Goal: Contribute content: Add original content to the website for others to see

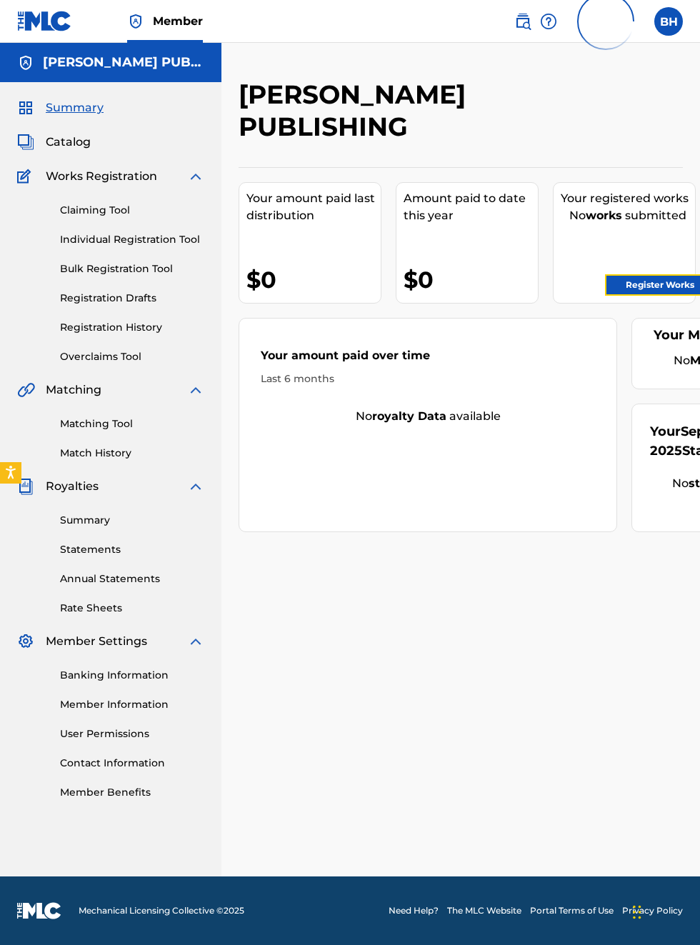
click at [674, 287] on link "Register Works" at bounding box center [660, 284] width 110 height 21
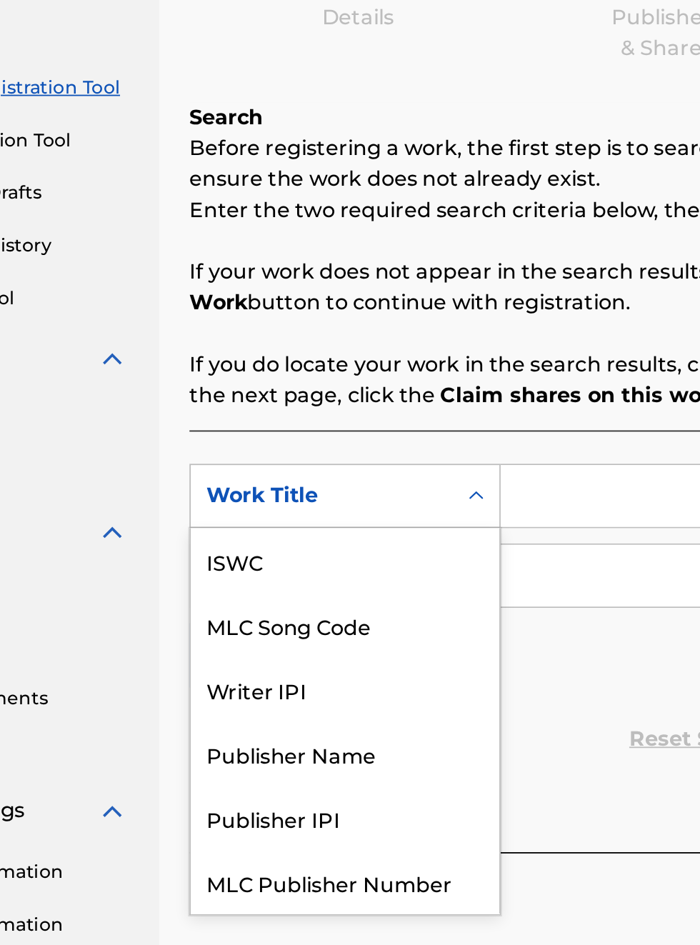
scroll to position [36, 0]
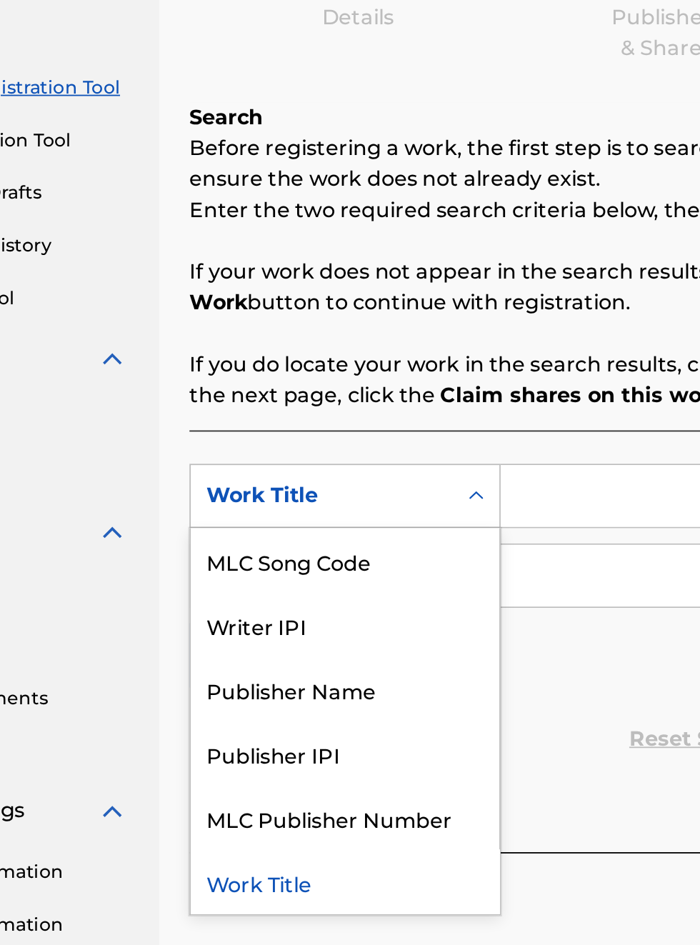
click at [321, 609] on div "Publisher IPI" at bounding box center [324, 610] width 171 height 36
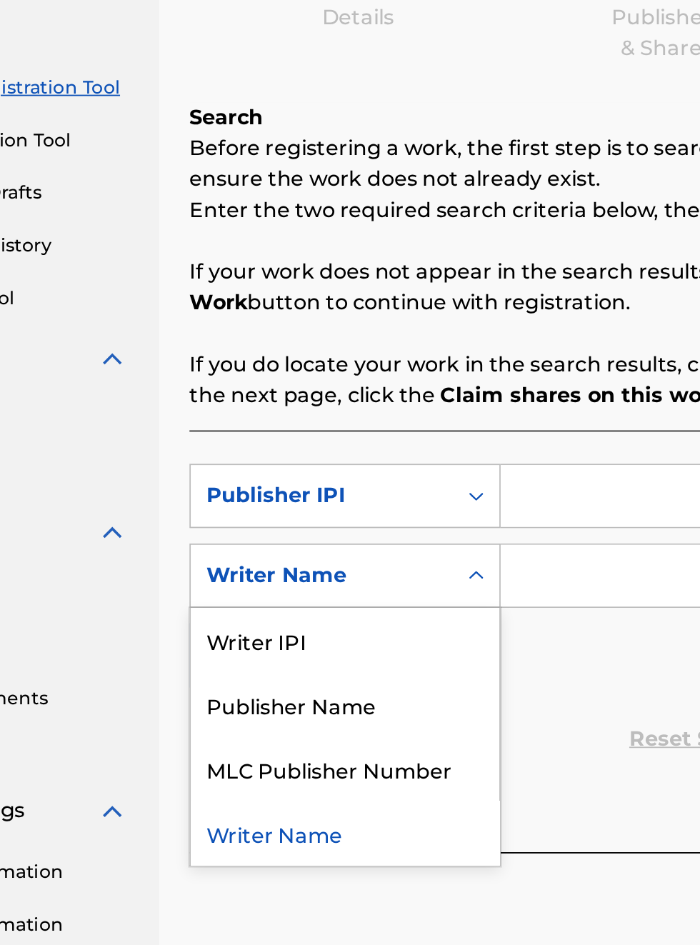
click at [339, 587] on div "Publisher Name" at bounding box center [324, 582] width 171 height 36
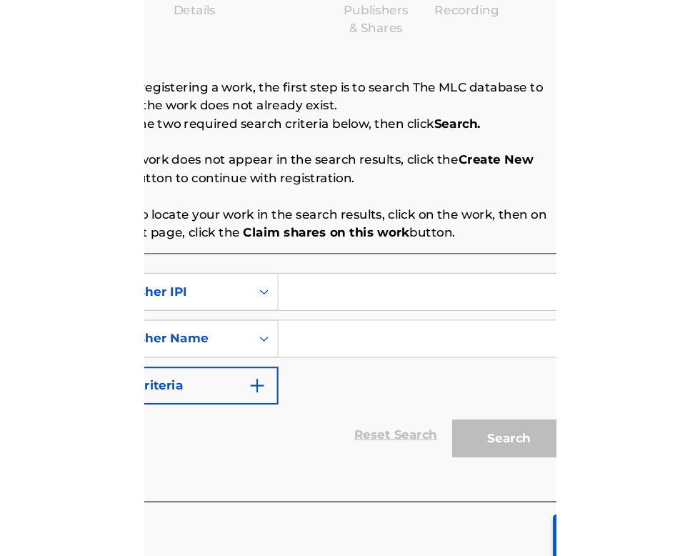
scroll to position [191, 284]
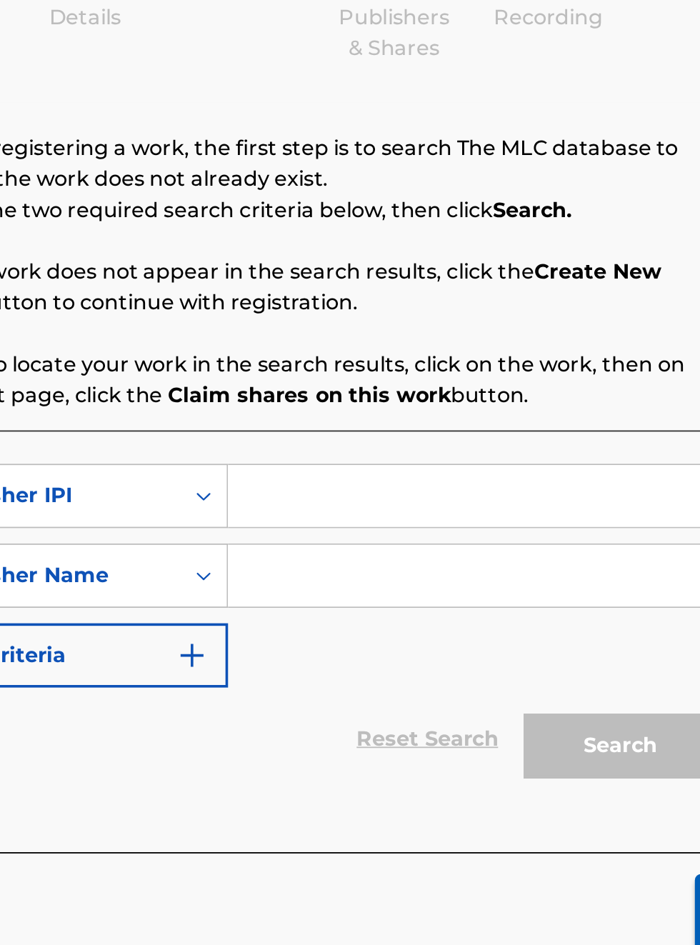
click at [470, 460] on input "Search Form" at bounding box center [547, 466] width 271 height 34
type input "00340604990"
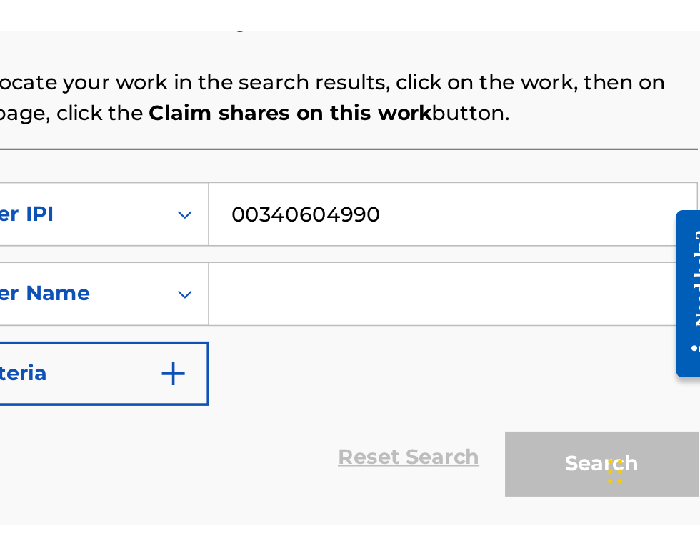
scroll to position [216, 295]
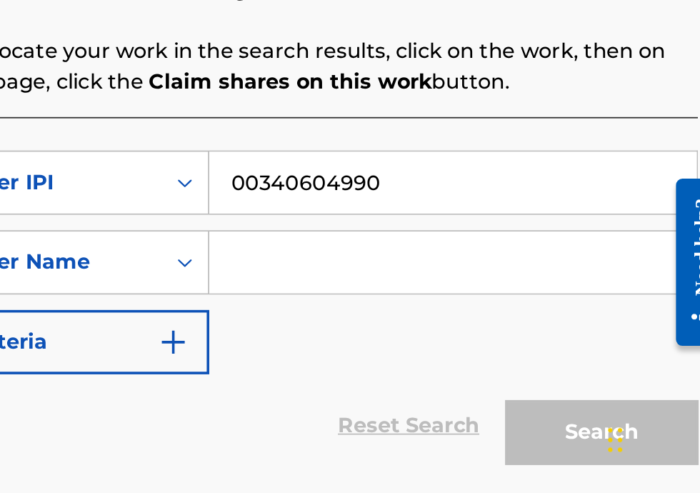
click at [454, 357] on input "Search Form" at bounding box center [547, 361] width 271 height 34
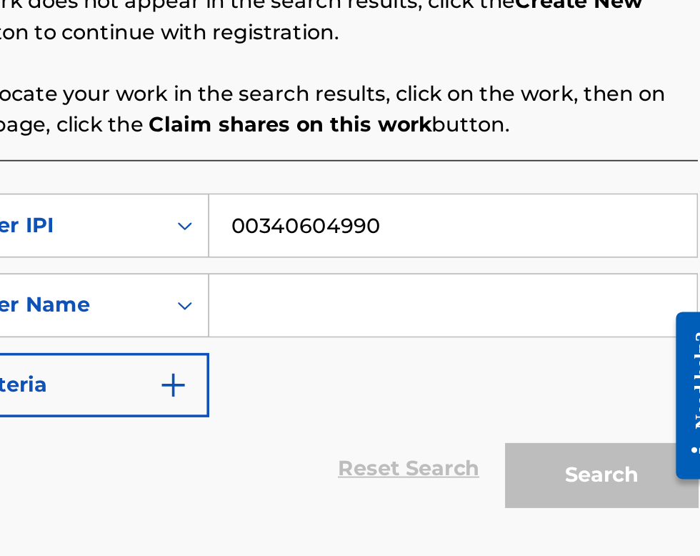
scroll to position [191, 295]
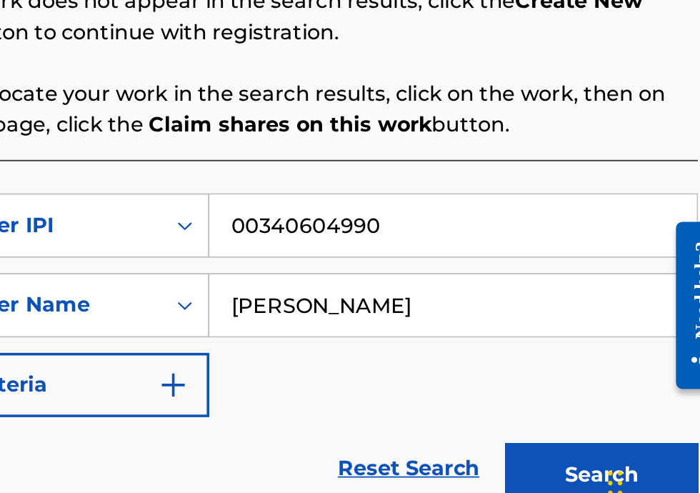
type input "[PERSON_NAME]"
click at [634, 453] on button "Search" at bounding box center [629, 456] width 107 height 36
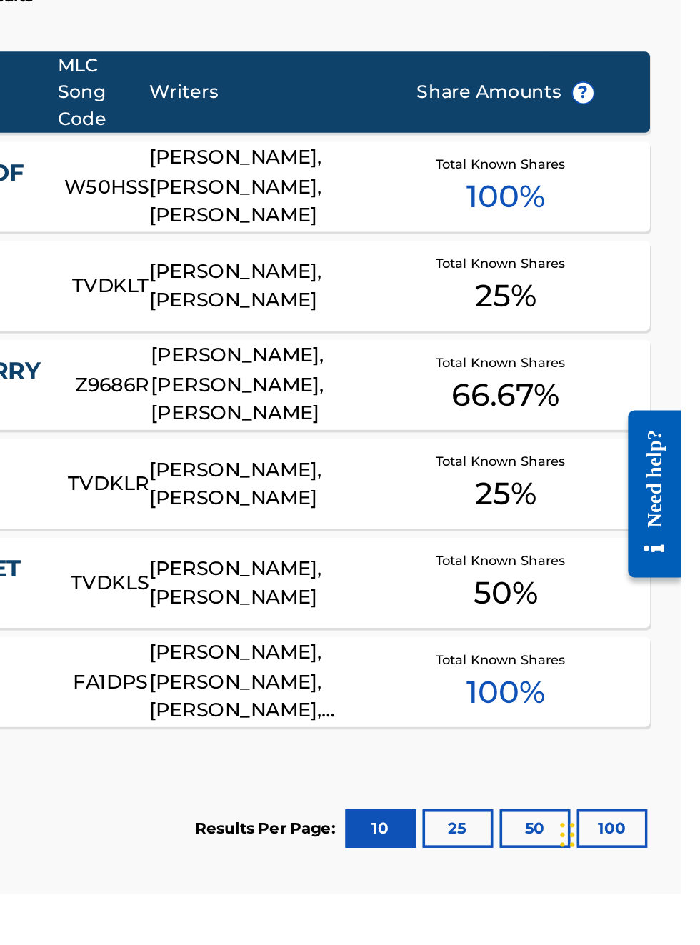
scroll to position [0, 0]
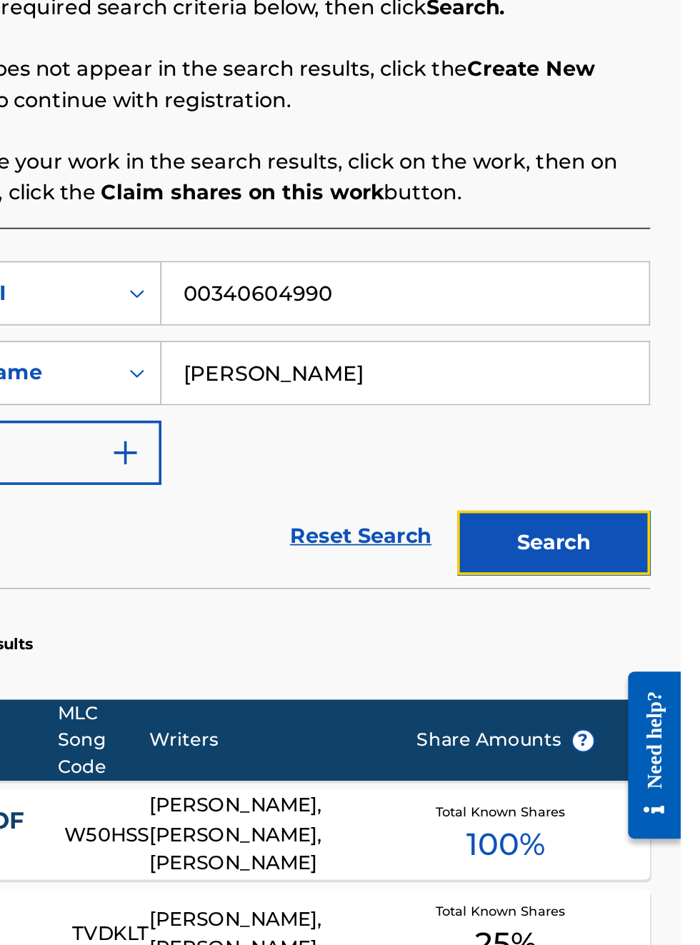
click at [644, 609] on button "Search" at bounding box center [629, 605] width 107 height 36
